Goal: Transaction & Acquisition: Subscribe to service/newsletter

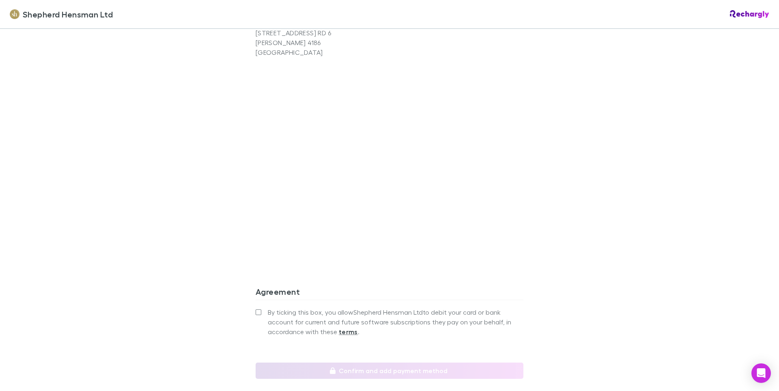
scroll to position [666, 0]
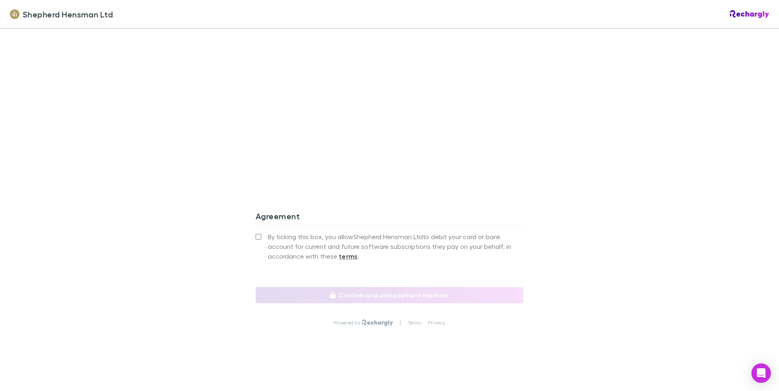
click at [259, 237] on label "By ticking this box, you allow Shepherd Hensman Ltd to debit your card or bank …" at bounding box center [390, 246] width 268 height 29
click at [258, 240] on label "By ticking this box, you allow Shepherd Hensman Ltd to debit your card or bank …" at bounding box center [390, 246] width 268 height 29
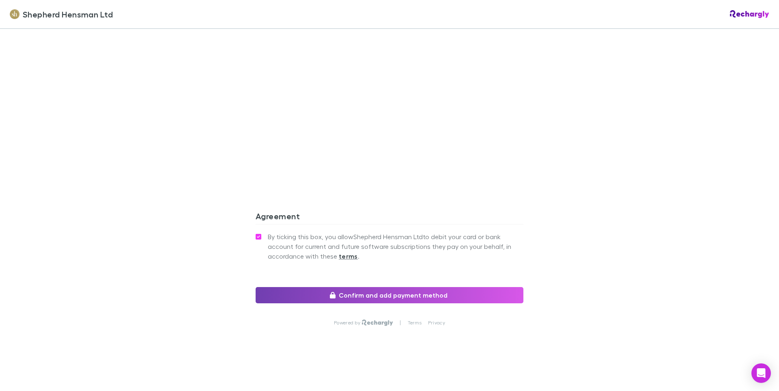
click at [299, 289] on button "Confirm and add payment method" at bounding box center [390, 295] width 268 height 16
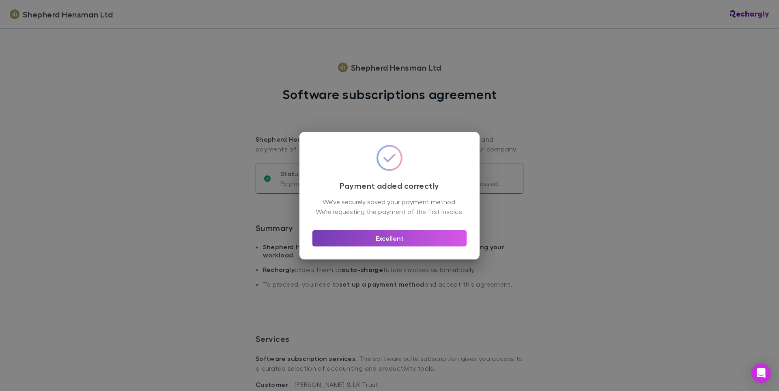
click at [431, 246] on button "Excellent" at bounding box center [389, 238] width 154 height 16
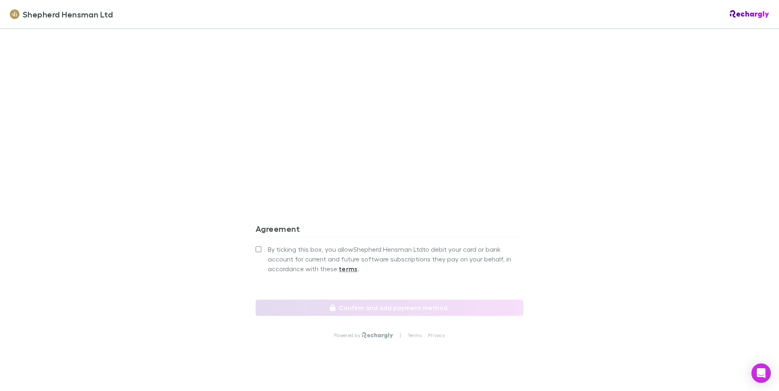
scroll to position [666, 0]
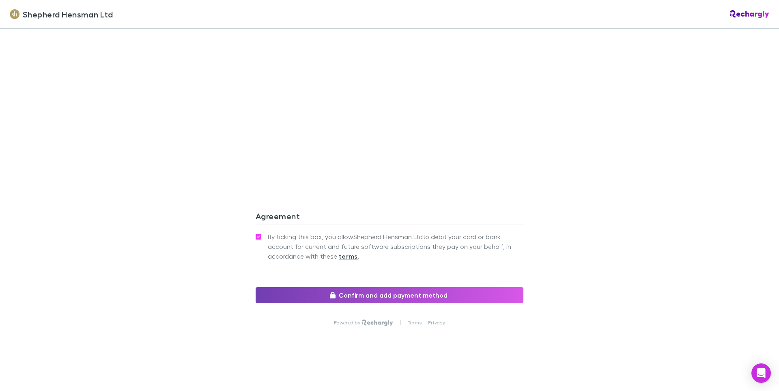
click at [288, 294] on button "Confirm and add payment method" at bounding box center [390, 295] width 268 height 16
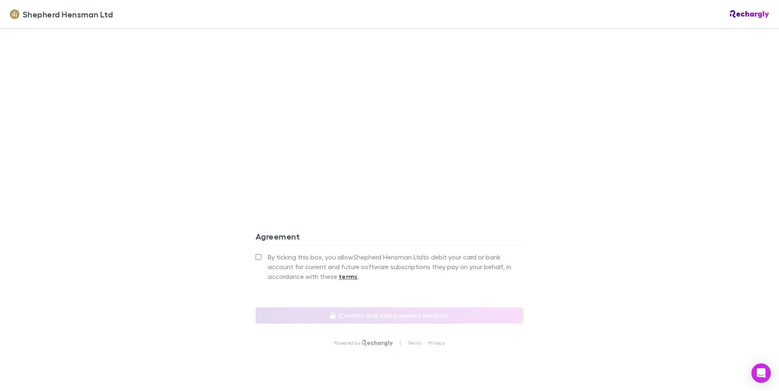
scroll to position [649, 0]
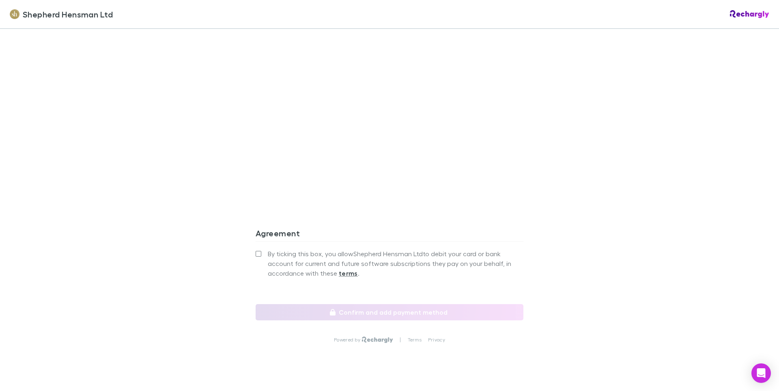
click at [268, 259] on span "By ticking this box, you allow Shepherd Hensman Ltd to debit your card or bank …" at bounding box center [396, 263] width 256 height 29
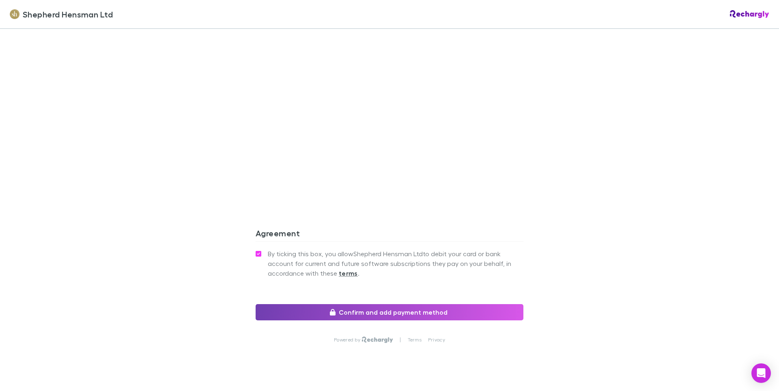
click at [277, 311] on button "Confirm and add payment method" at bounding box center [390, 312] width 268 height 16
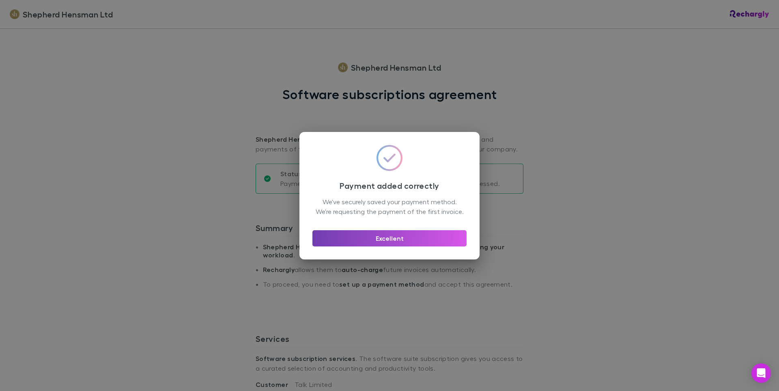
click at [450, 246] on button "Excellent" at bounding box center [389, 238] width 154 height 16
